Goal: Information Seeking & Learning: Learn about a topic

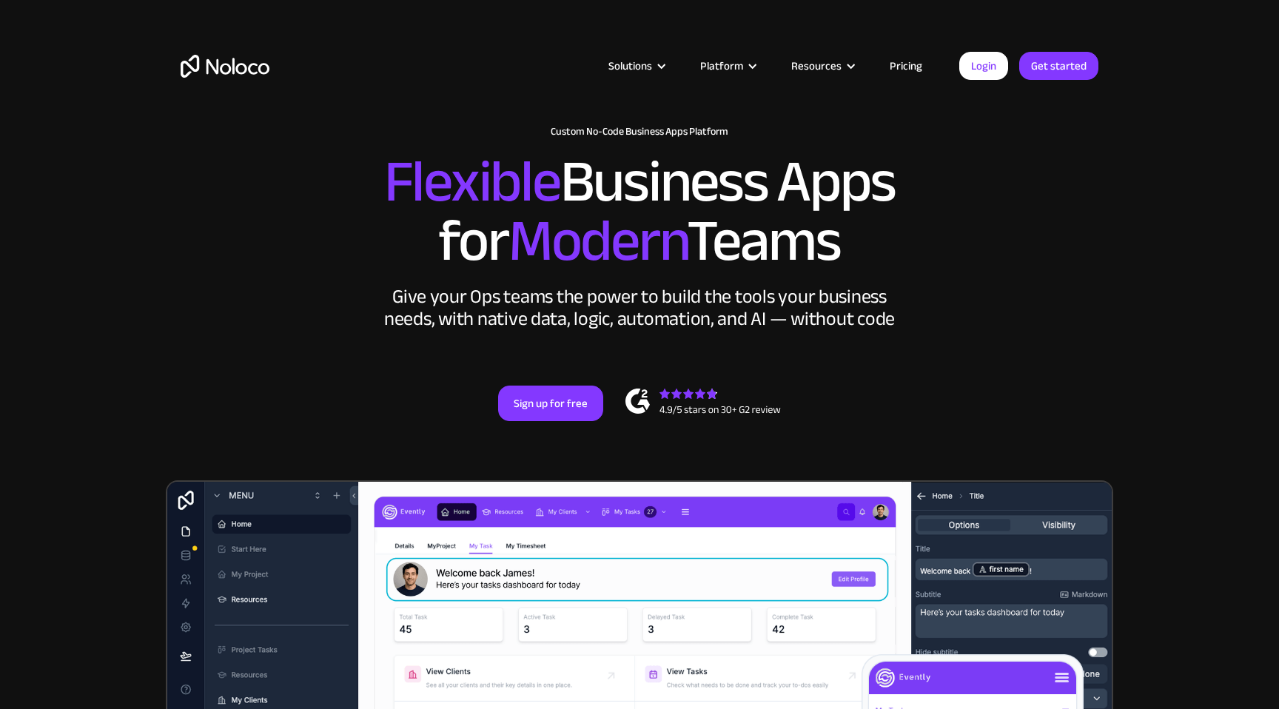
click at [911, 62] on link "Pricing" at bounding box center [906, 65] width 70 height 19
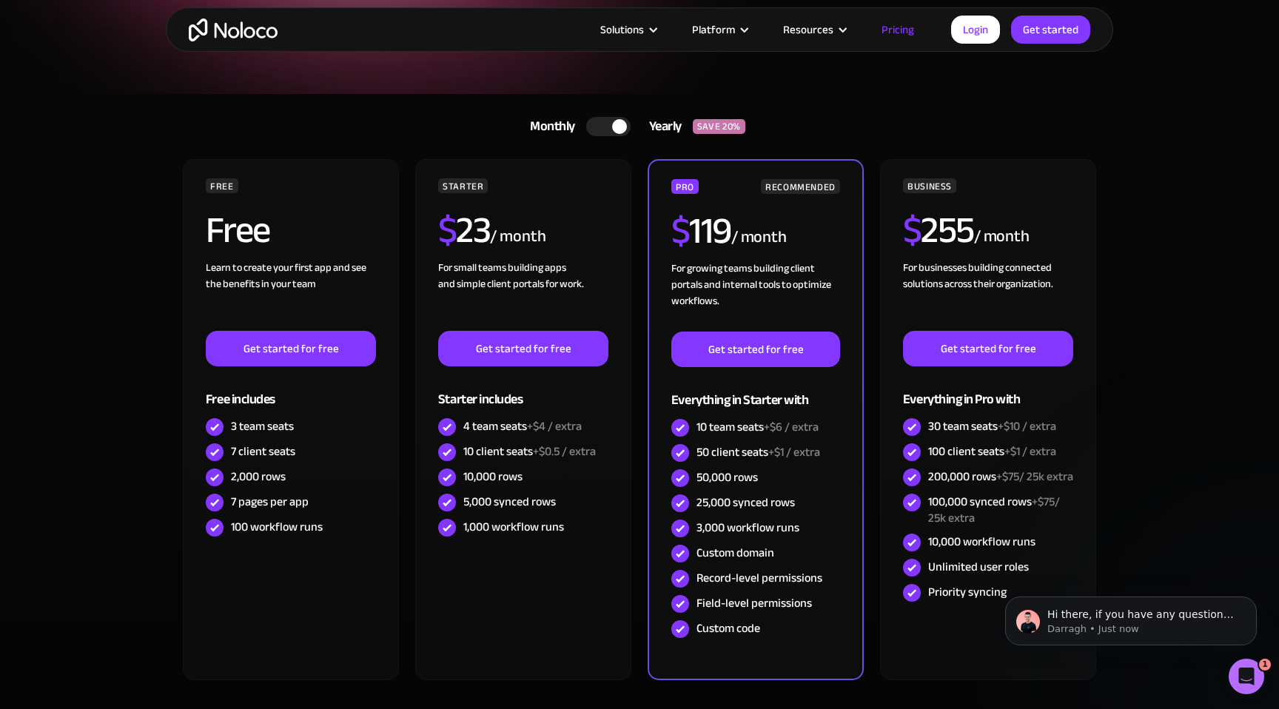
click at [613, 118] on div at bounding box center [608, 126] width 44 height 19
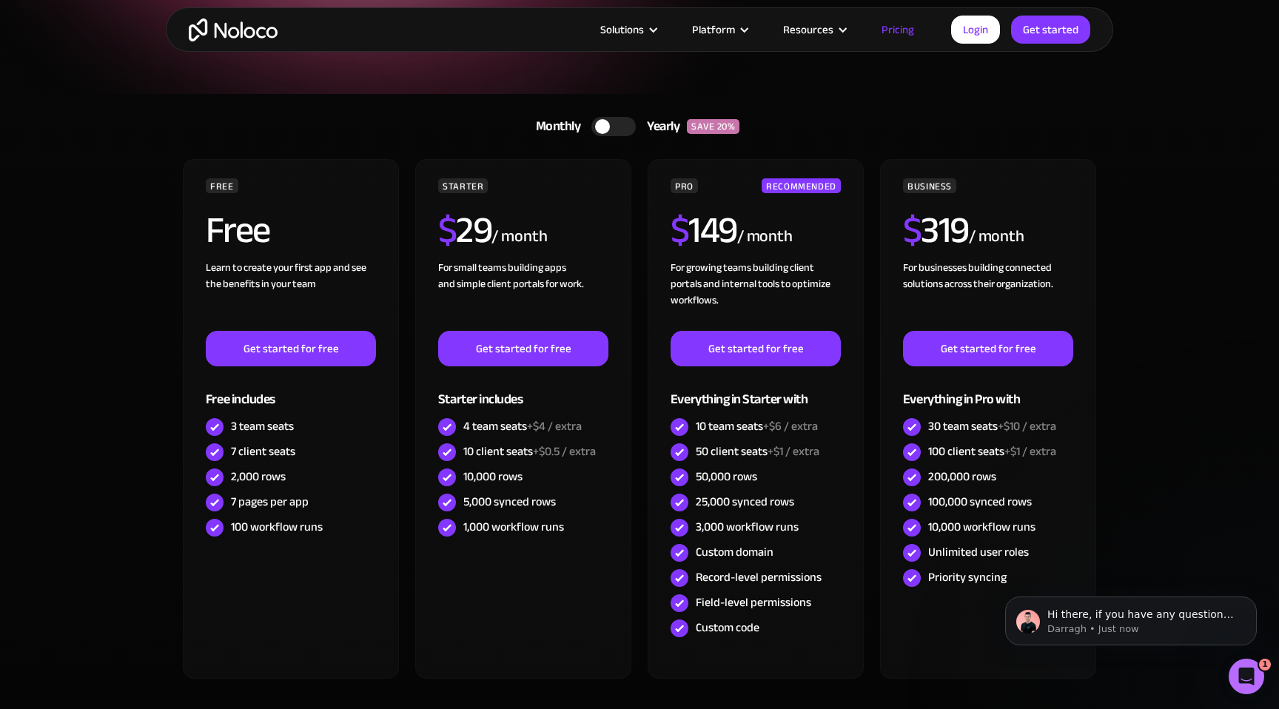
click at [613, 118] on div at bounding box center [613, 126] width 44 height 19
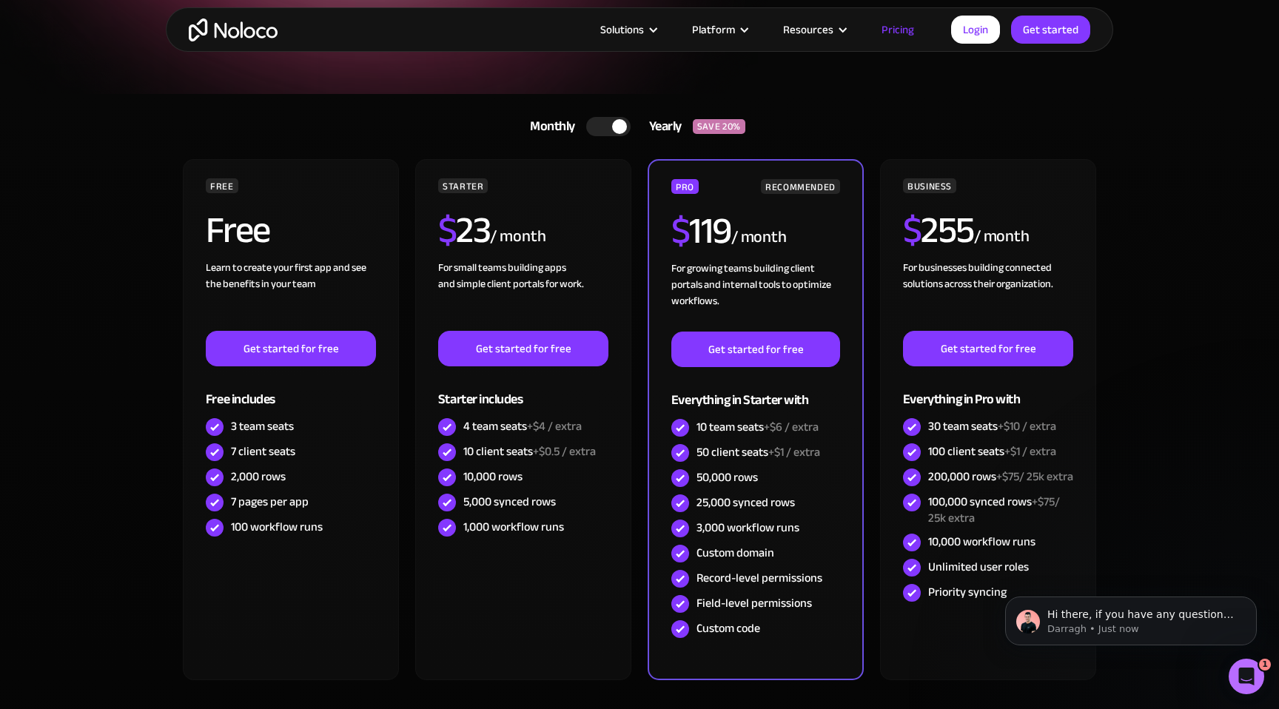
click at [613, 118] on div at bounding box center [608, 126] width 44 height 19
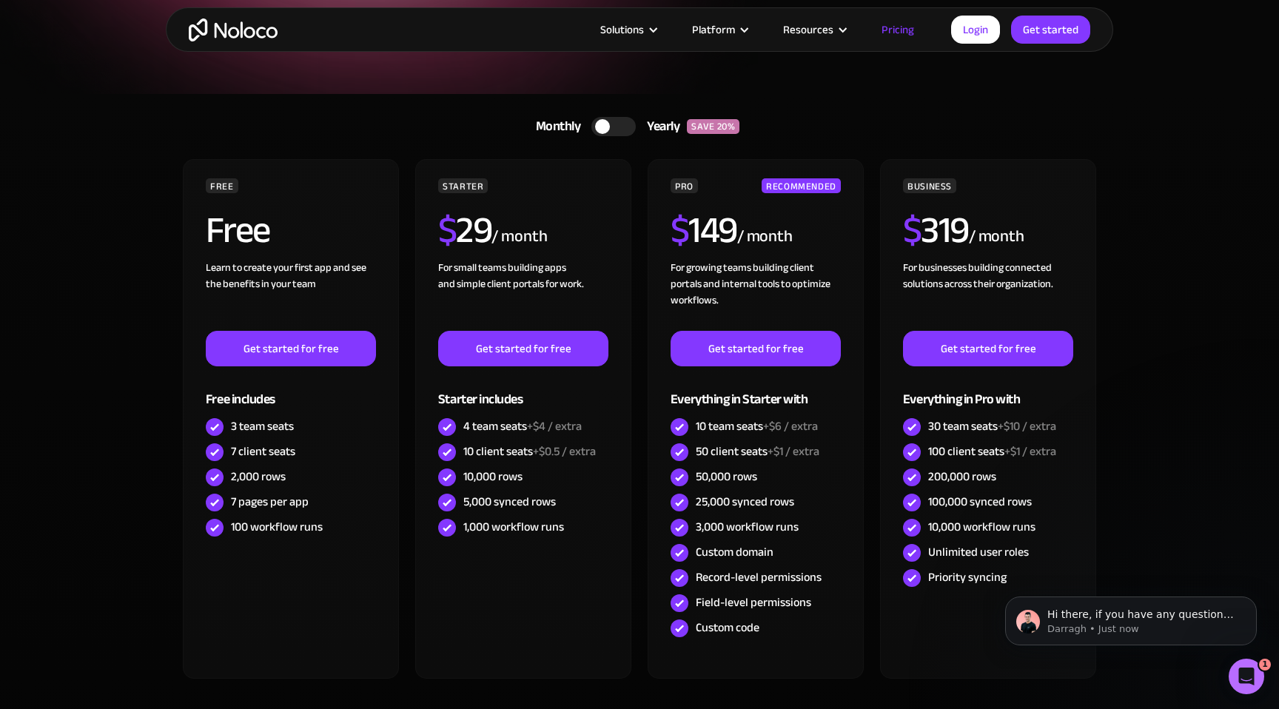
click at [613, 118] on div at bounding box center [613, 126] width 44 height 19
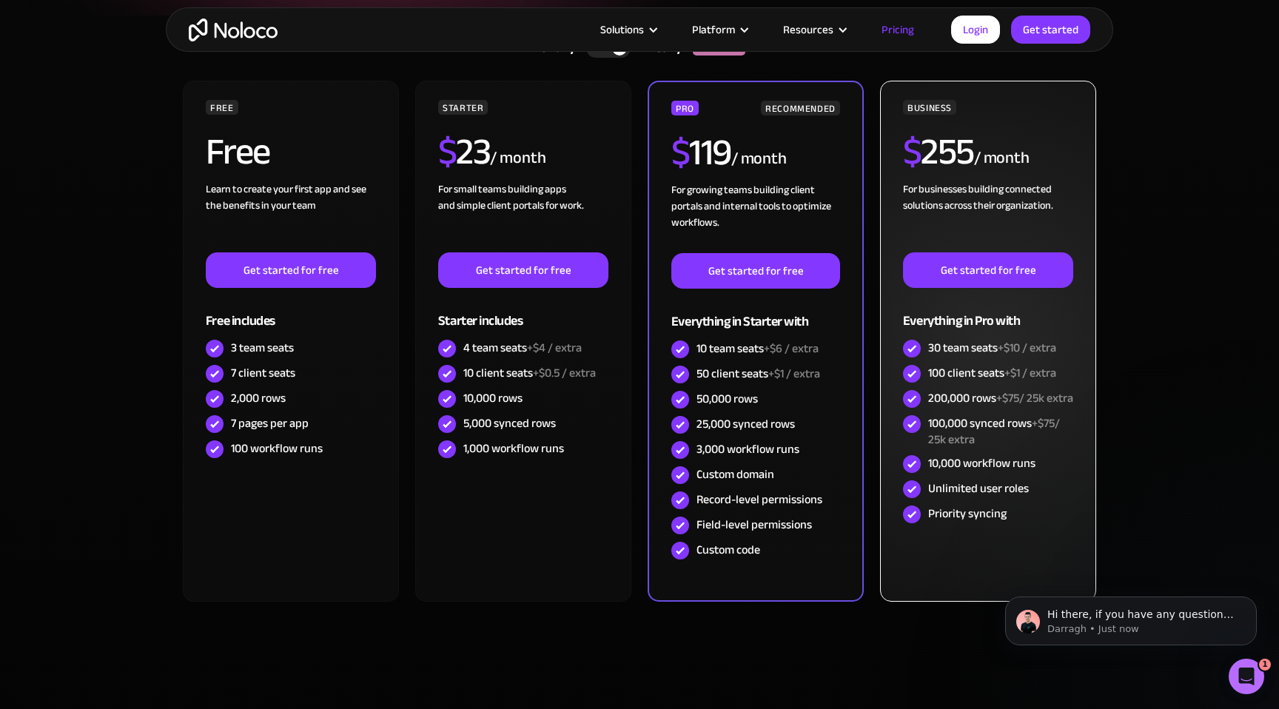
scroll to position [278, 0]
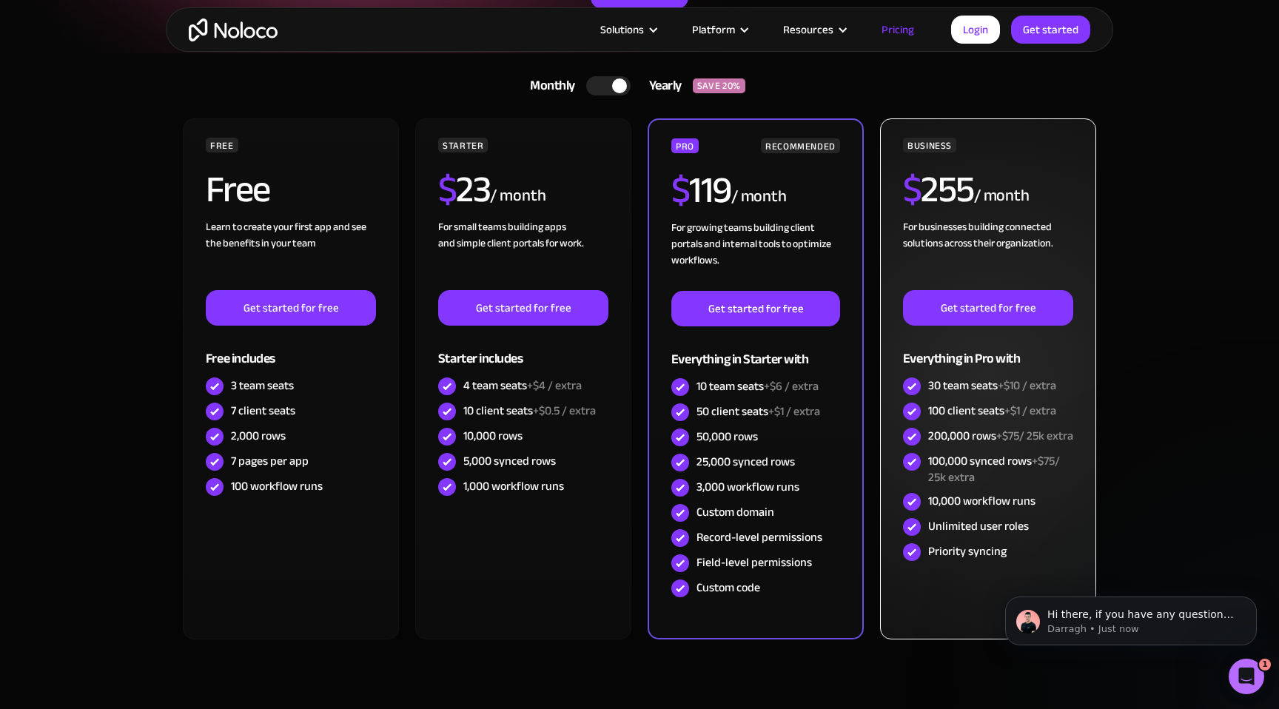
click at [948, 192] on h2 "$ 255" at bounding box center [938, 189] width 71 height 37
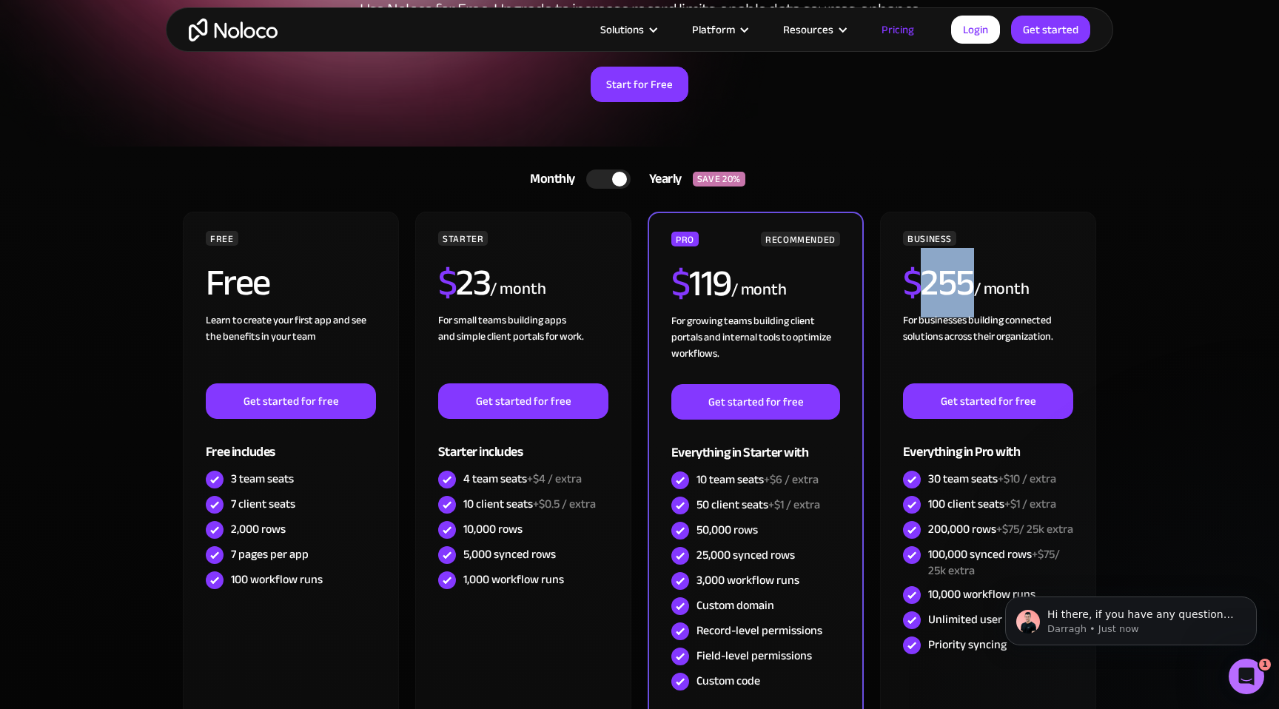
scroll to position [0, 0]
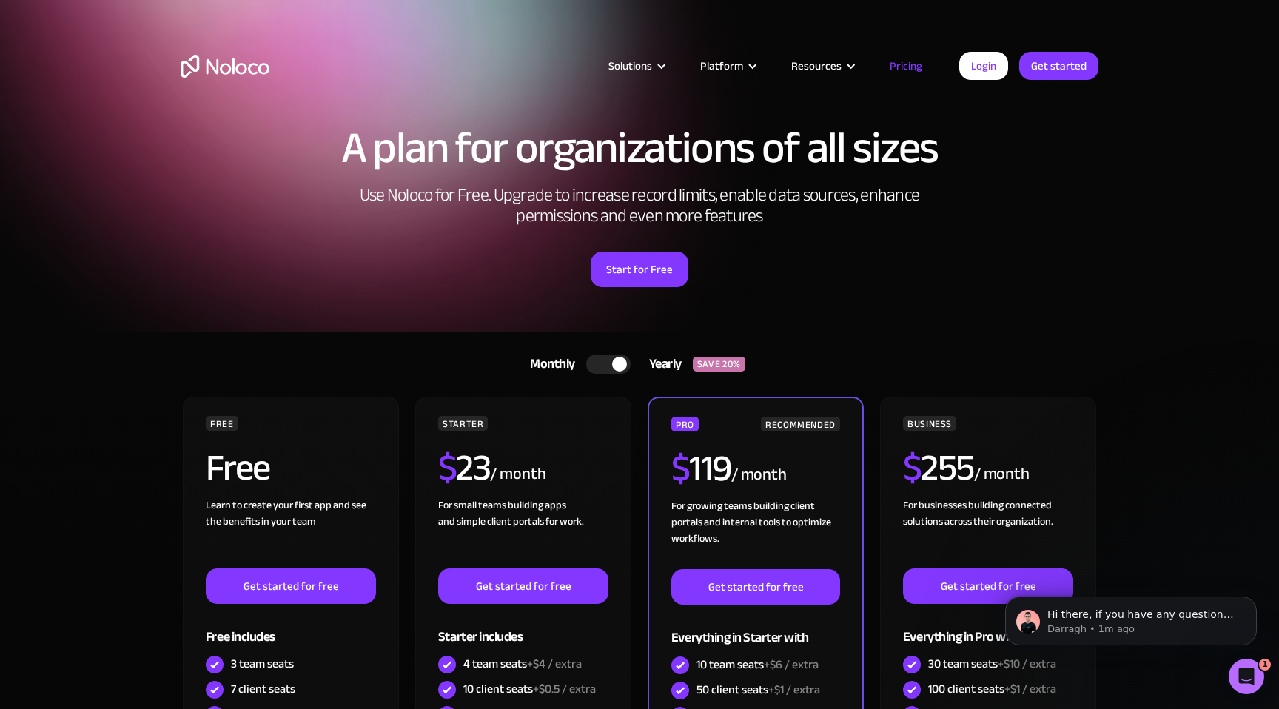
click at [542, 14] on div "Solutions Use Cases Business Types Project Management Keep track of customers, …" at bounding box center [639, 69] width 1279 height 139
click at [237, 68] on img "home" at bounding box center [225, 66] width 89 height 23
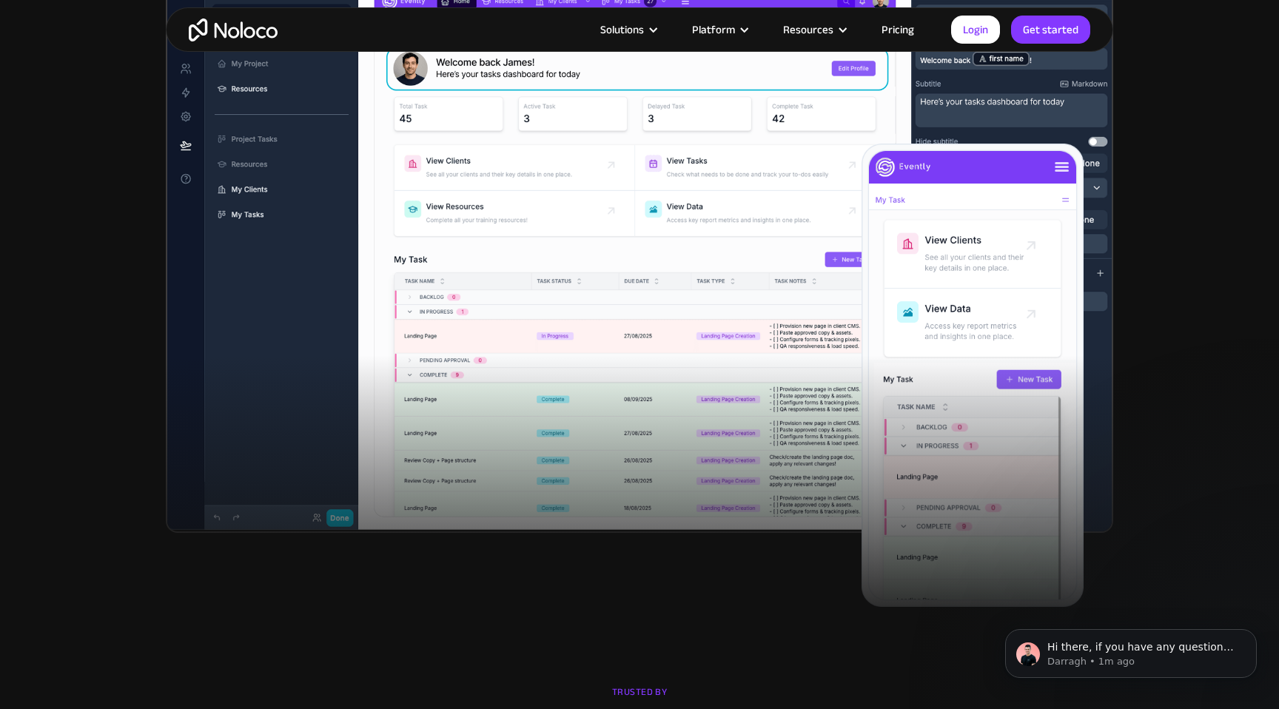
scroll to position [507, 0]
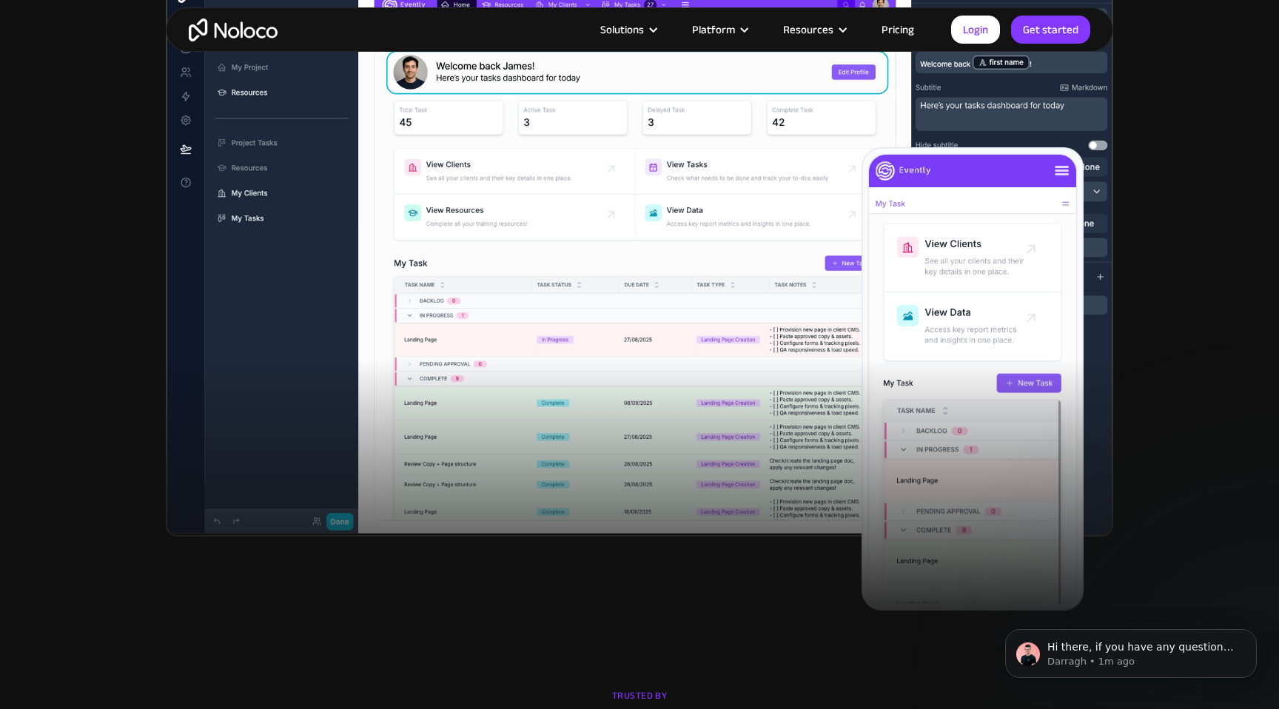
click at [685, 340] on img at bounding box center [639, 254] width 947 height 563
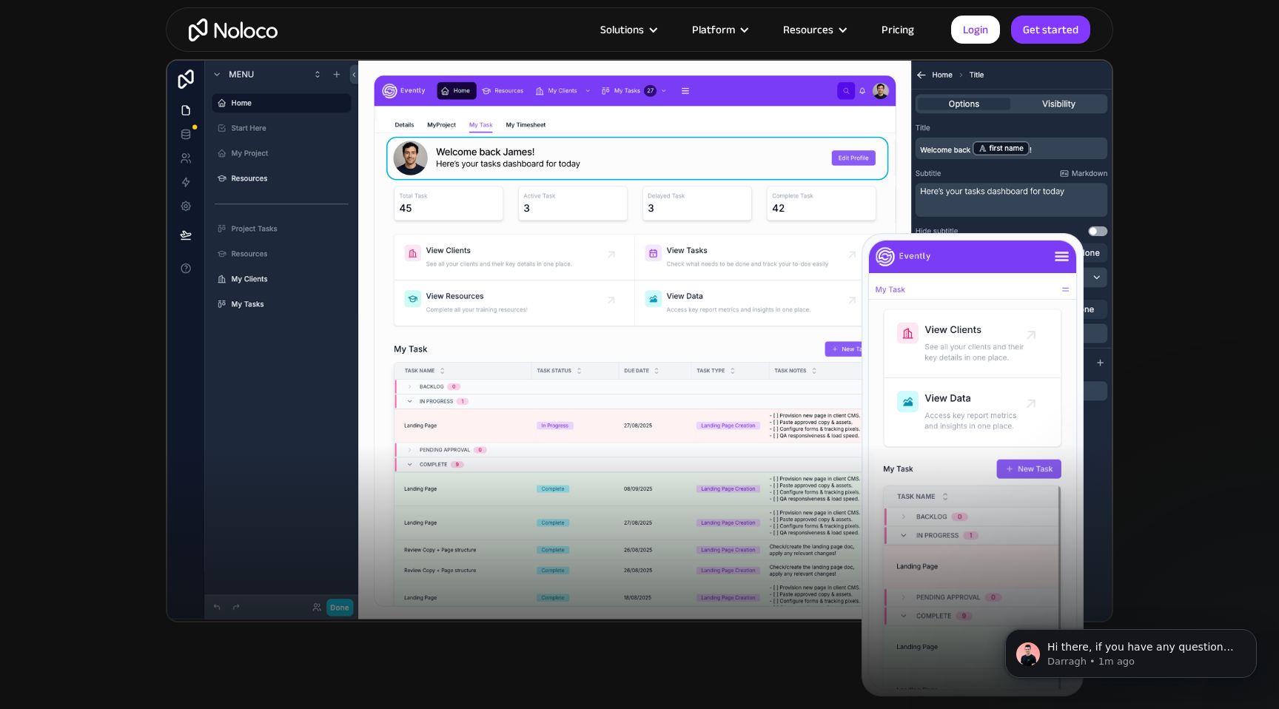
scroll to position [402, 0]
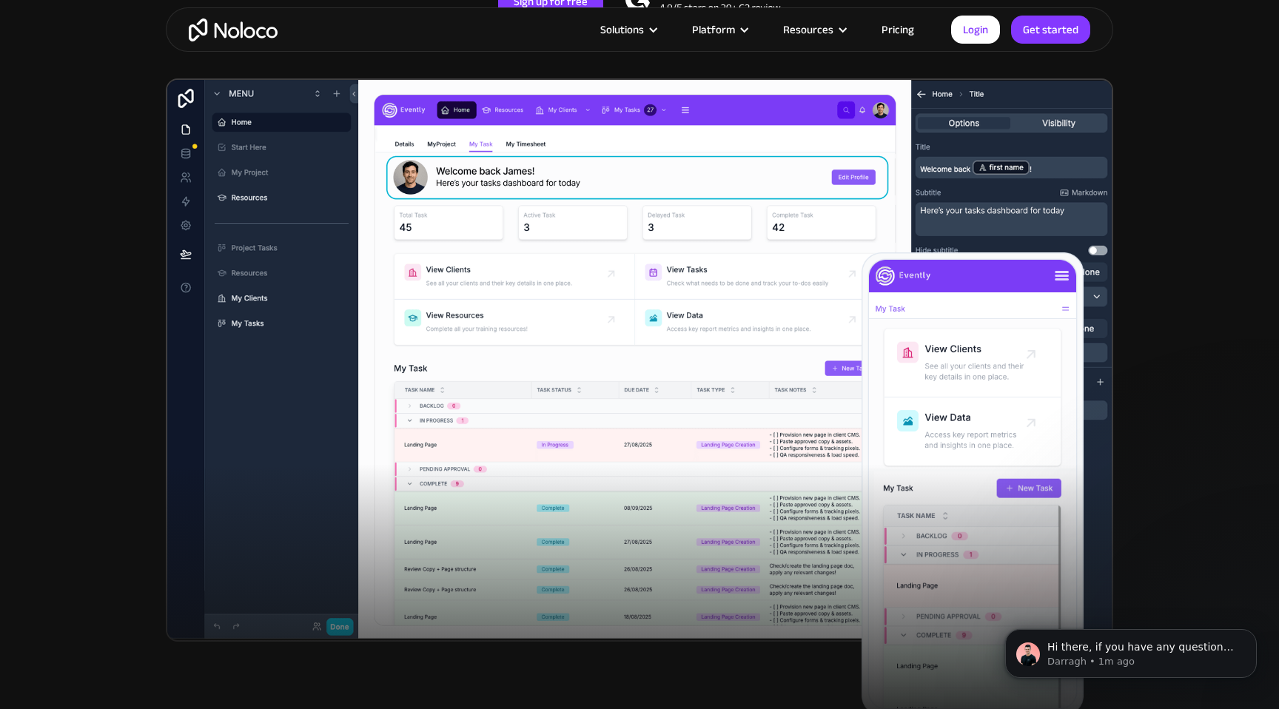
click at [682, 310] on img at bounding box center [639, 359] width 947 height 563
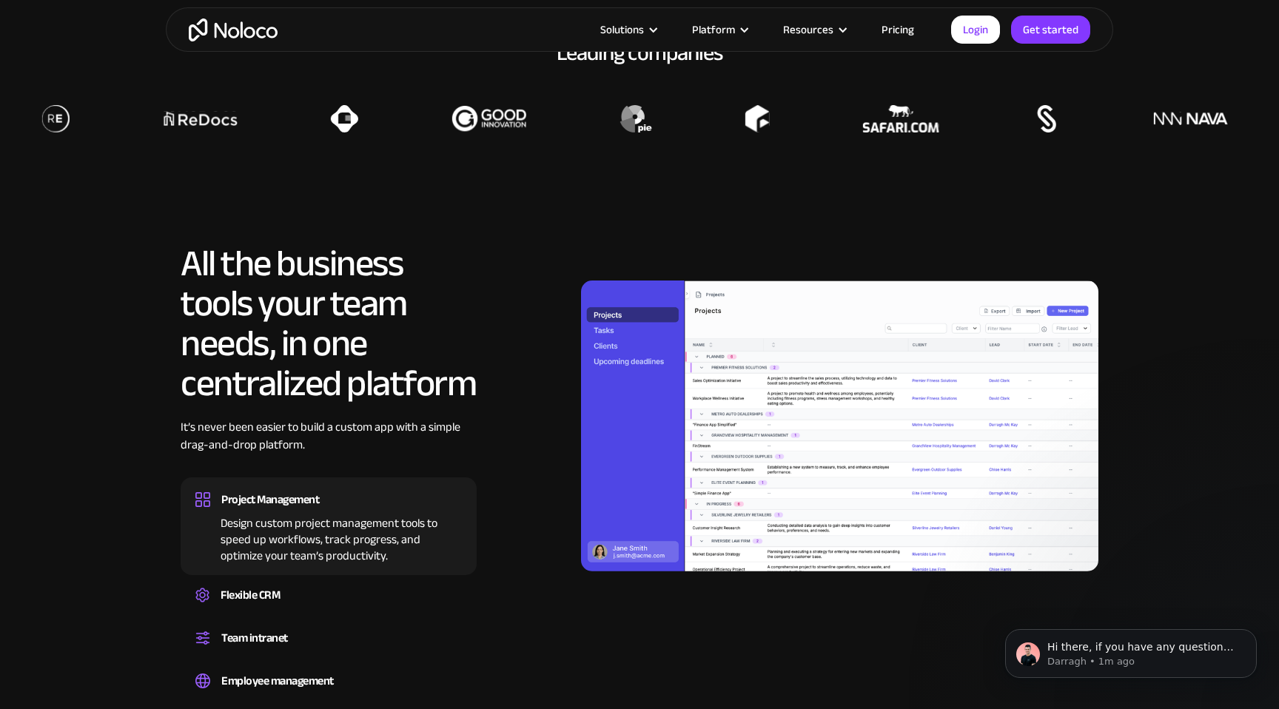
scroll to position [1146, 0]
